Goal: Information Seeking & Learning: Learn about a topic

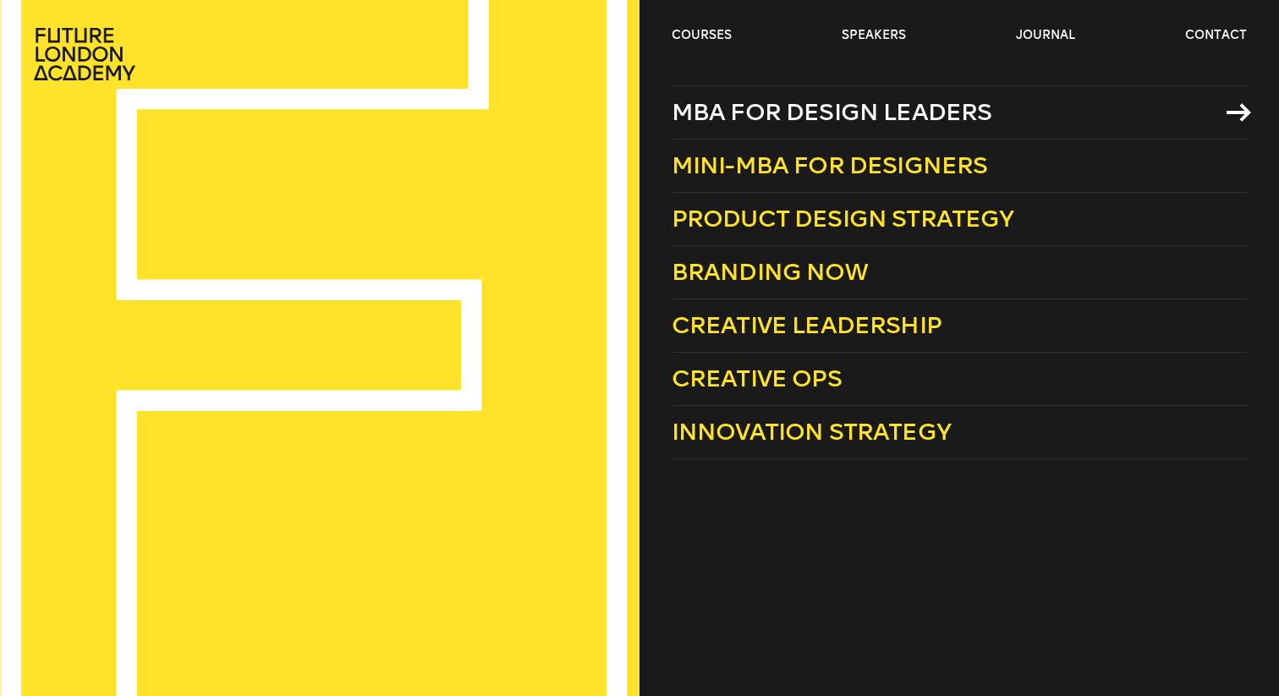
click at [750, 111] on span "MBA for Design Leaders" at bounding box center [832, 112] width 321 height 28
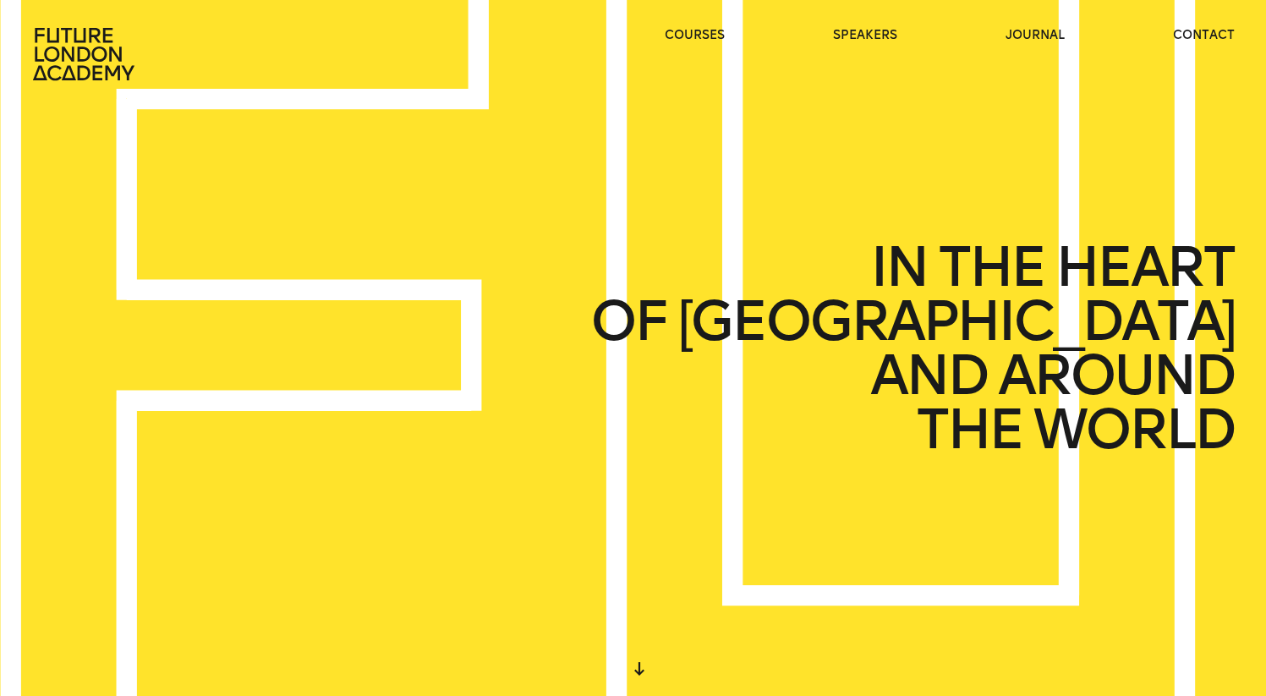
click at [999, 29] on ul "courses speakers journal contact" at bounding box center [950, 54] width 570 height 54
click at [1040, 30] on link "journal" at bounding box center [1035, 35] width 59 height 17
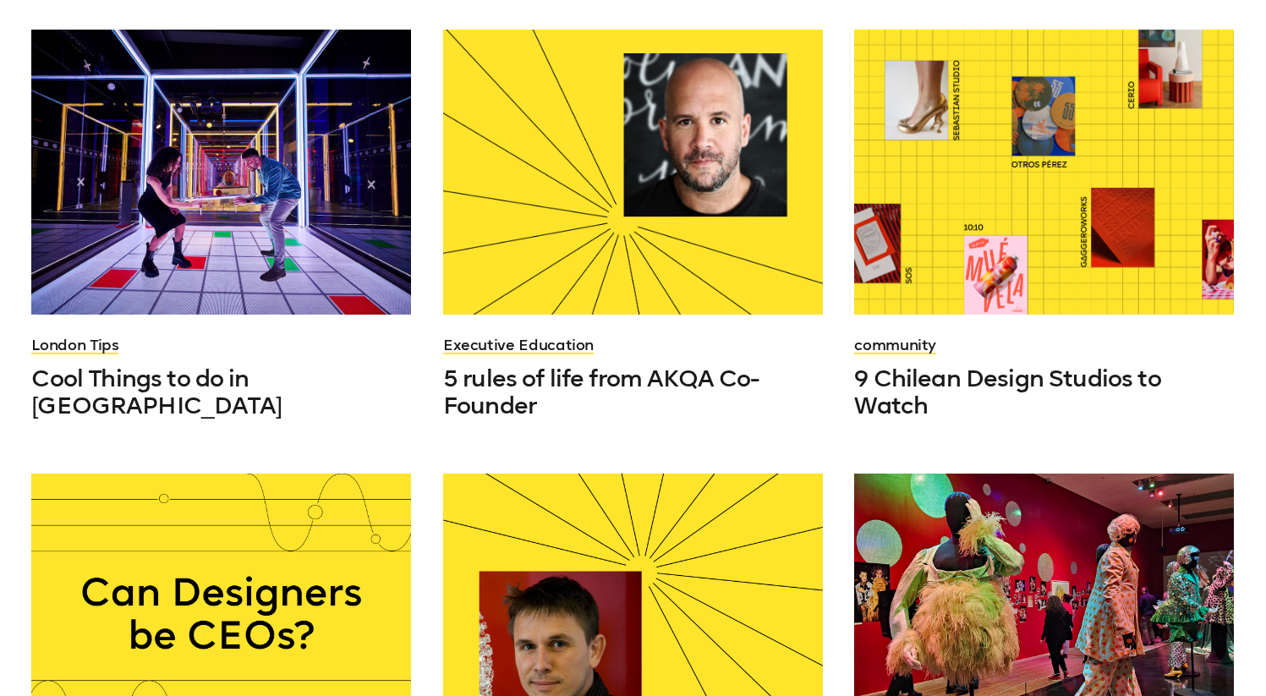
scroll to position [1427, 0]
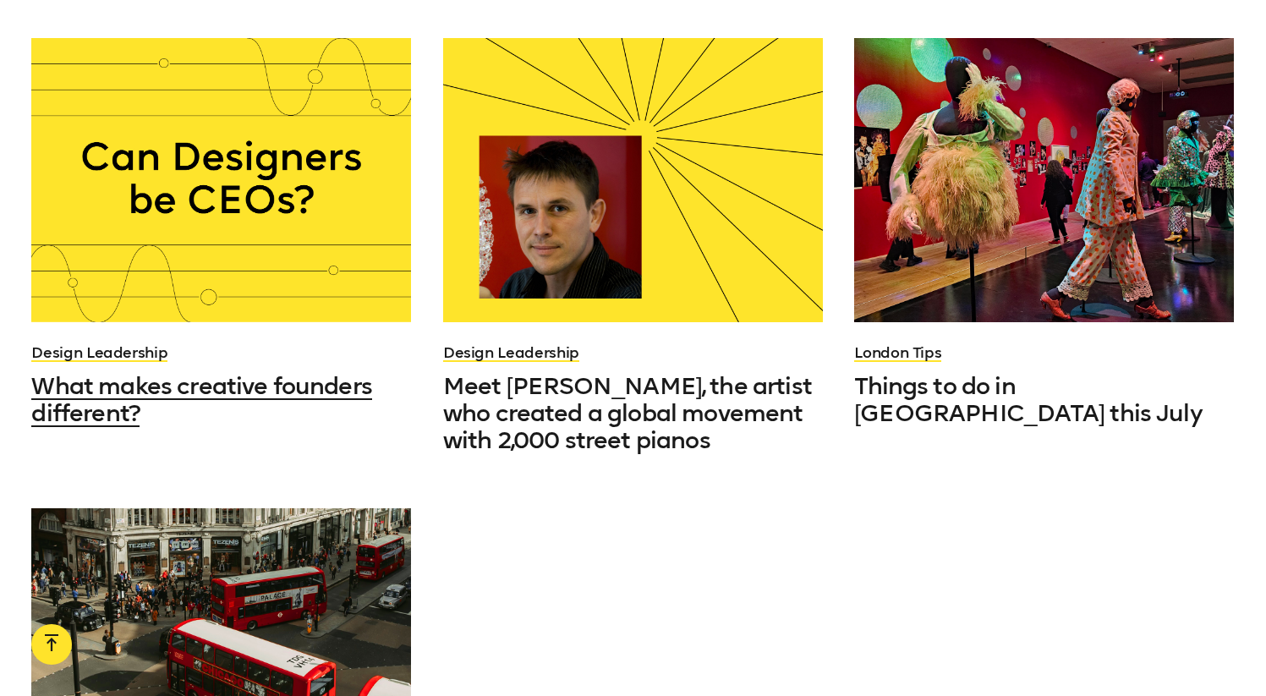
click at [310, 299] on div at bounding box center [221, 180] width 380 height 285
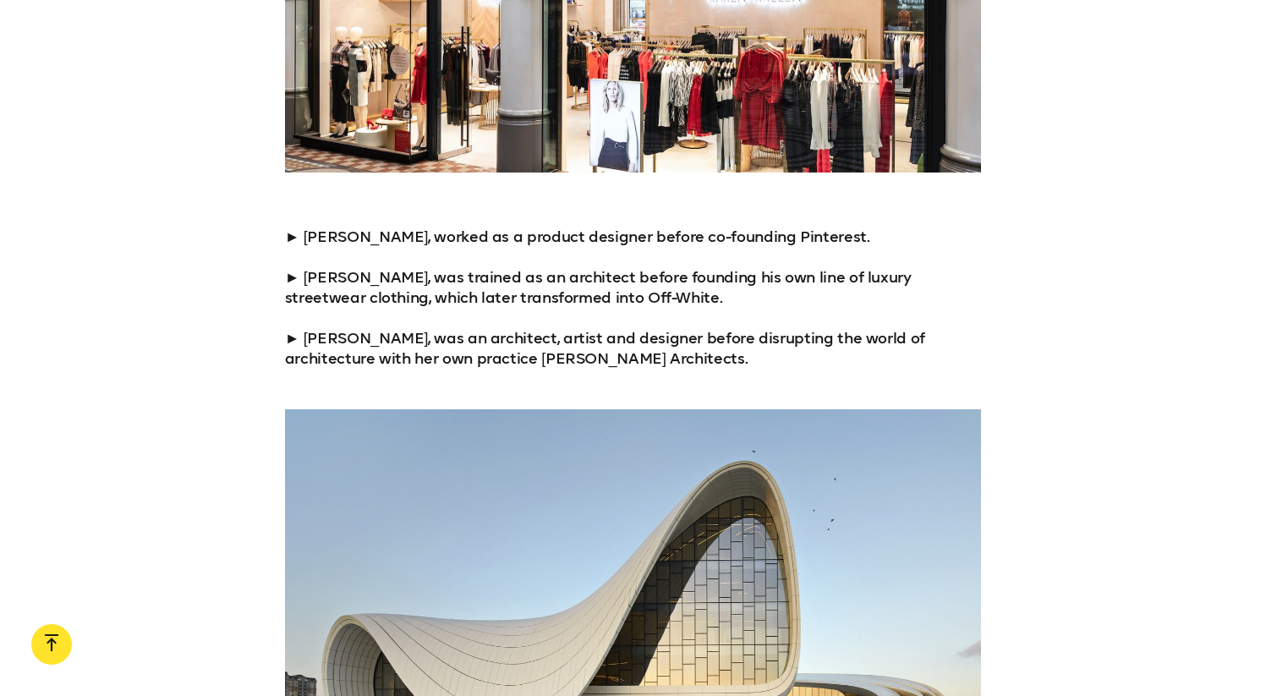
scroll to position [3745, 0]
